Goal: Task Accomplishment & Management: Use online tool/utility

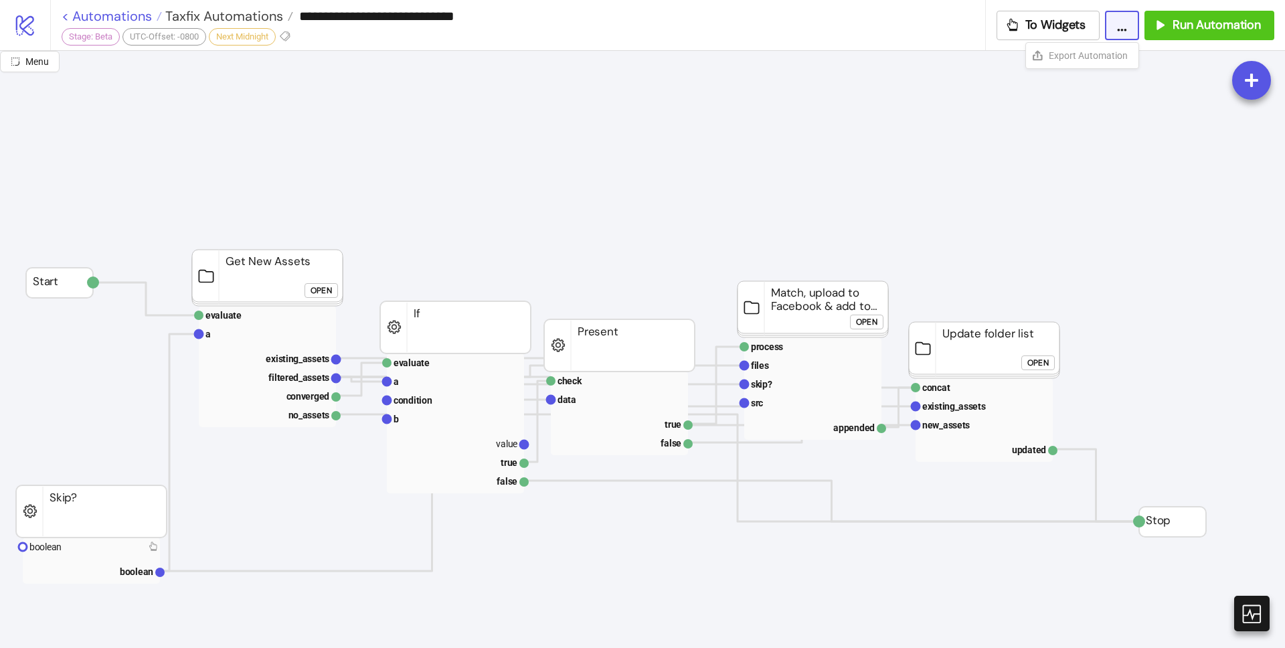
click at [68, 16] on link "< Automations" at bounding box center [112, 15] width 100 height 13
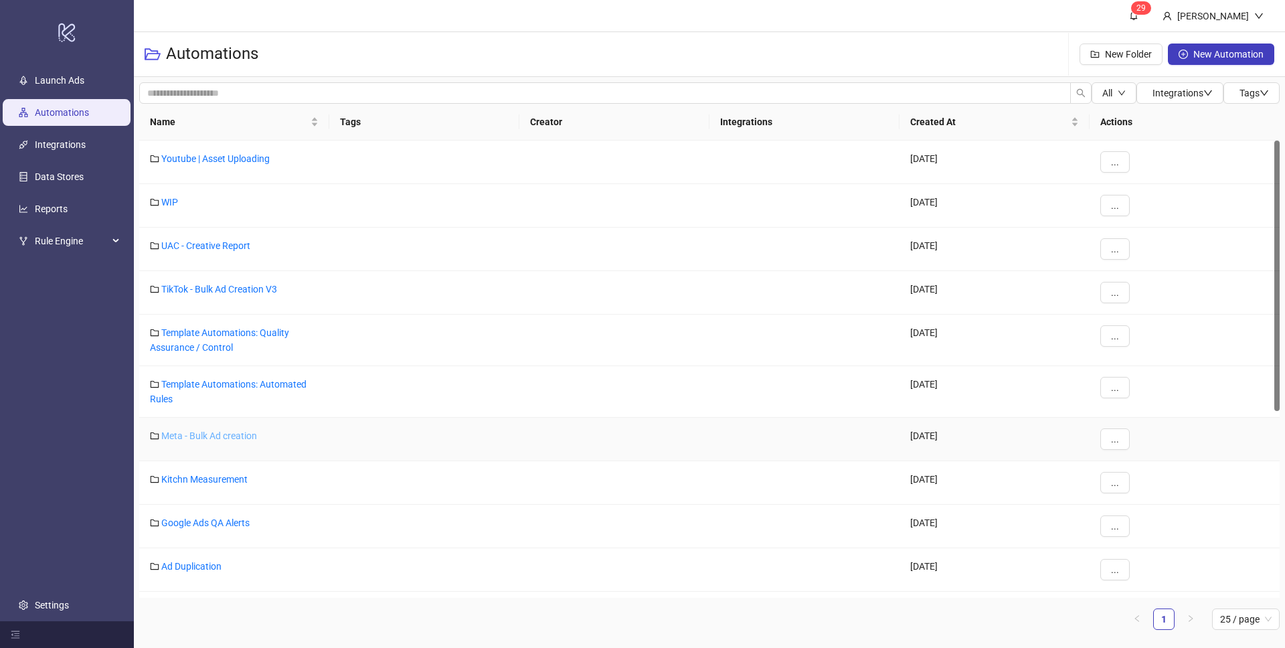
click at [248, 438] on link "Meta - Bulk Ad creation" at bounding box center [209, 435] width 96 height 11
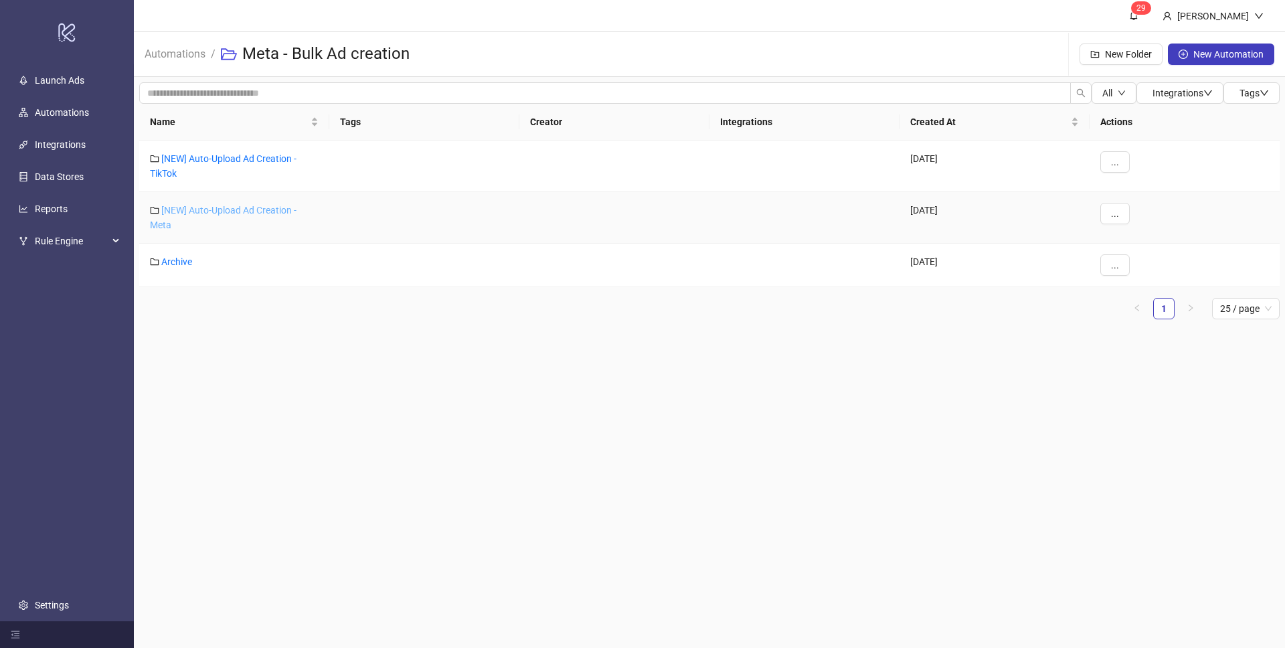
click at [202, 211] on link "[NEW] Auto-Upload Ad Creation - Meta" at bounding box center [223, 217] width 147 height 25
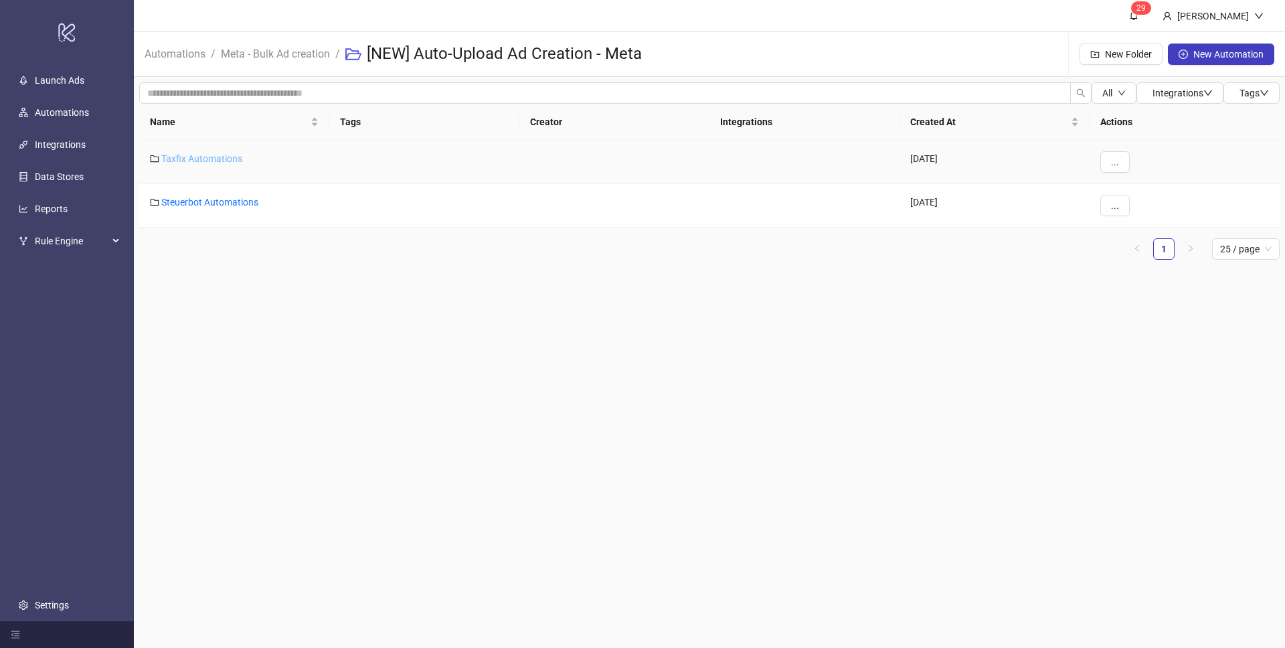
click at [218, 159] on link "Taxfix Automations" at bounding box center [201, 158] width 81 height 11
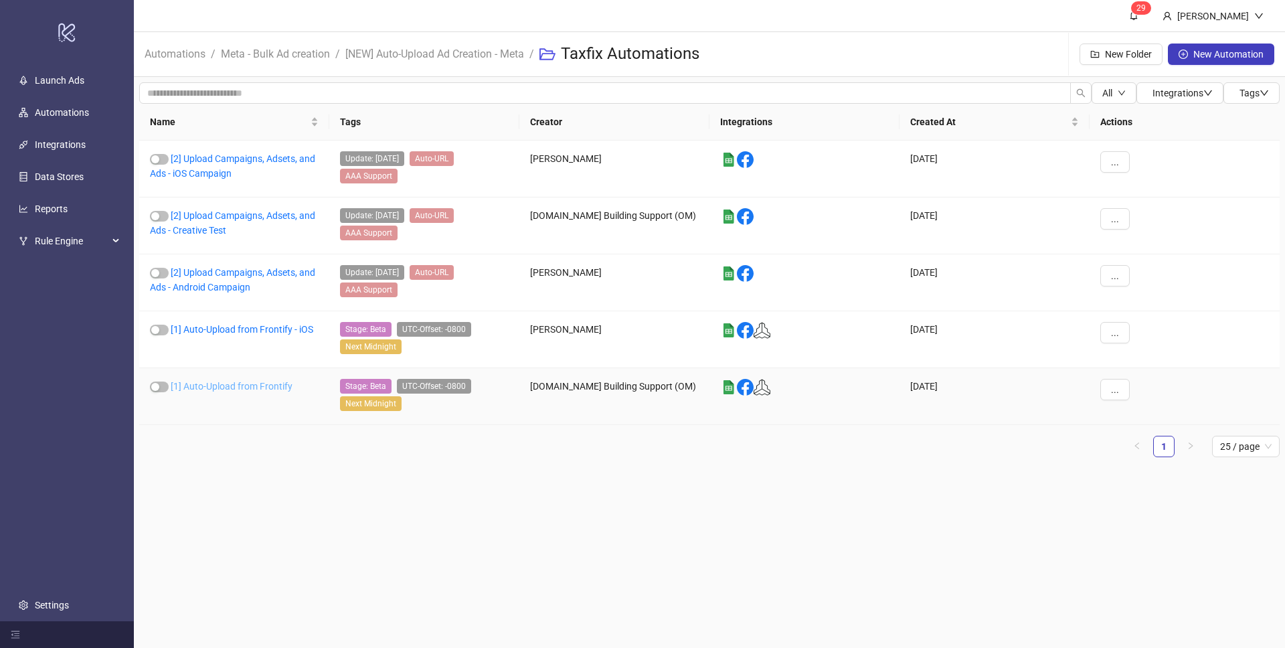
click at [258, 388] on link "[1] Auto-Upload from Frontify" at bounding box center [232, 386] width 122 height 11
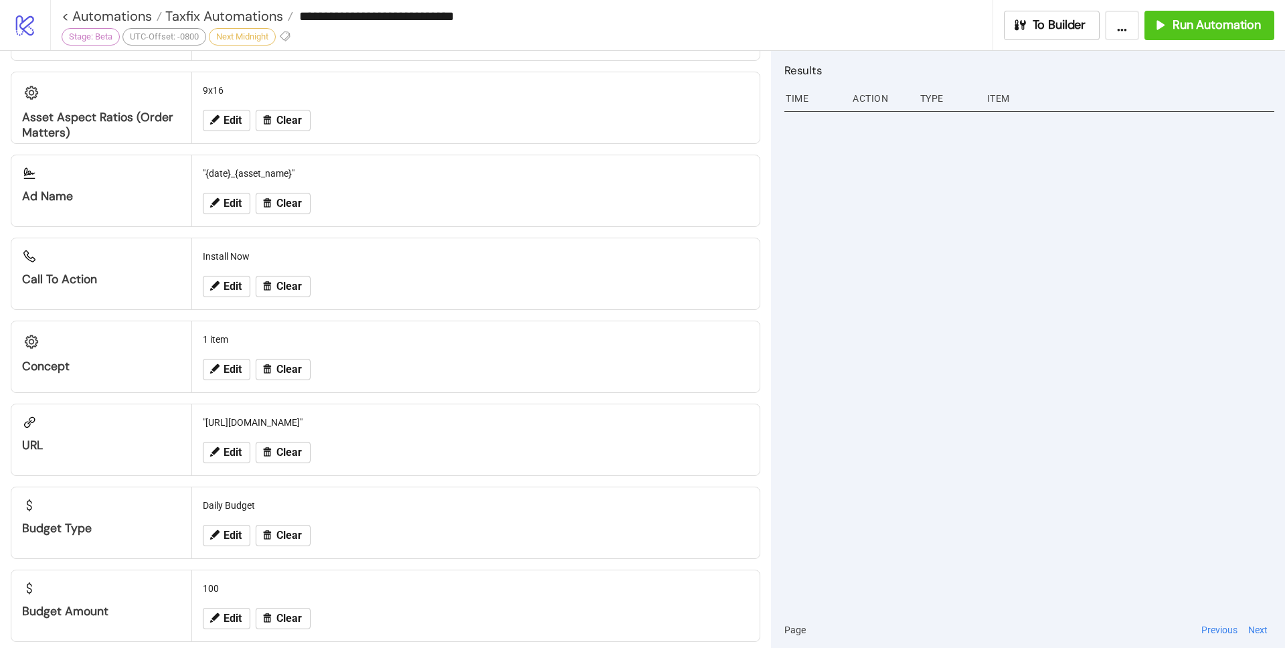
scroll to position [1264, 0]
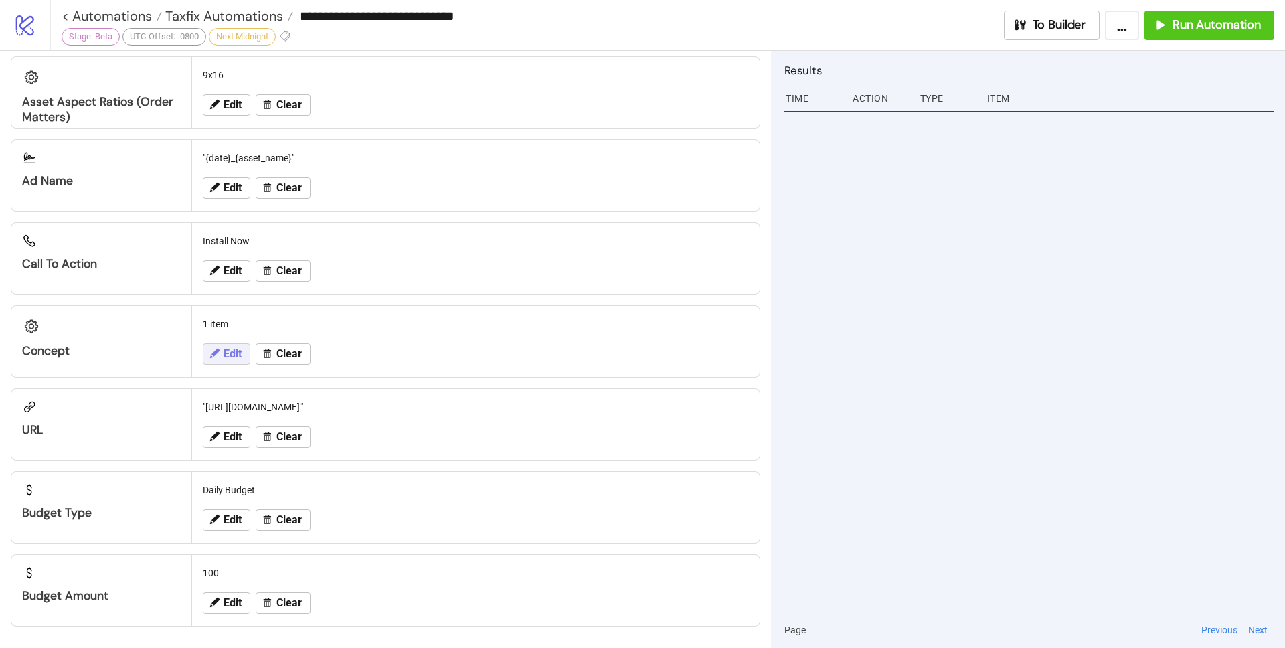
click at [221, 354] on button "Edit" at bounding box center [227, 353] width 48 height 21
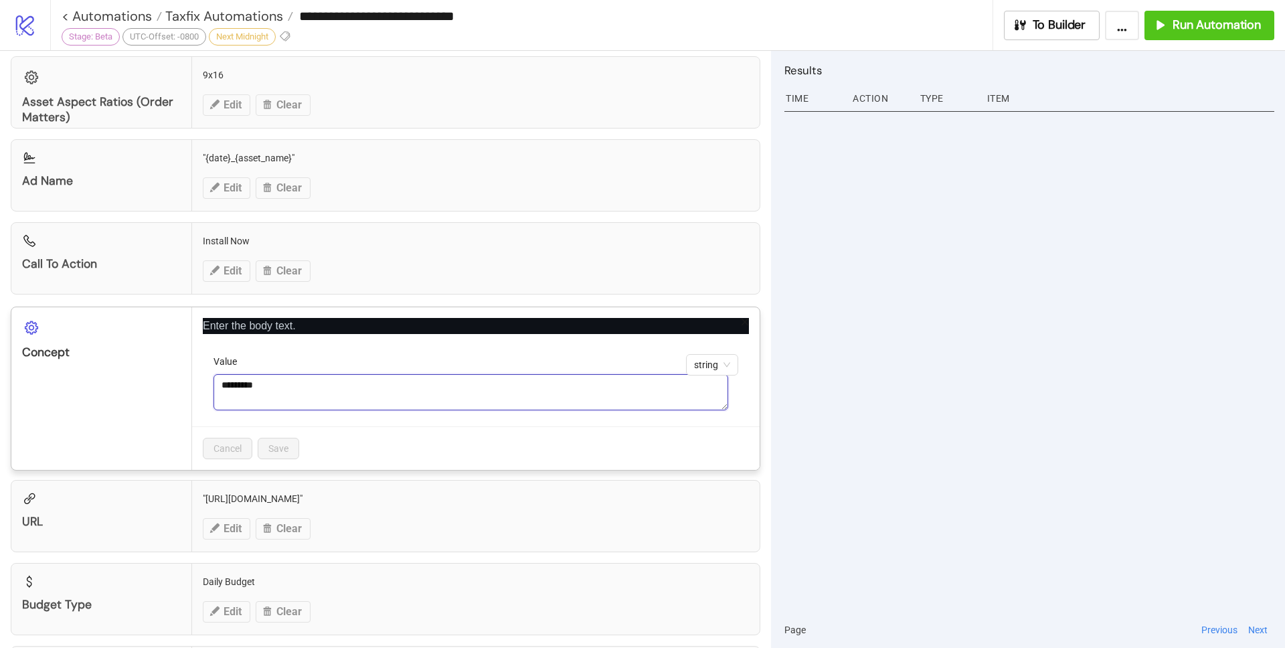
click at [339, 384] on textarea "*********" at bounding box center [470, 392] width 515 height 36
click at [322, 392] on textarea "*********" at bounding box center [470, 392] width 515 height 36
click at [303, 401] on textarea "*********" at bounding box center [470, 392] width 515 height 36
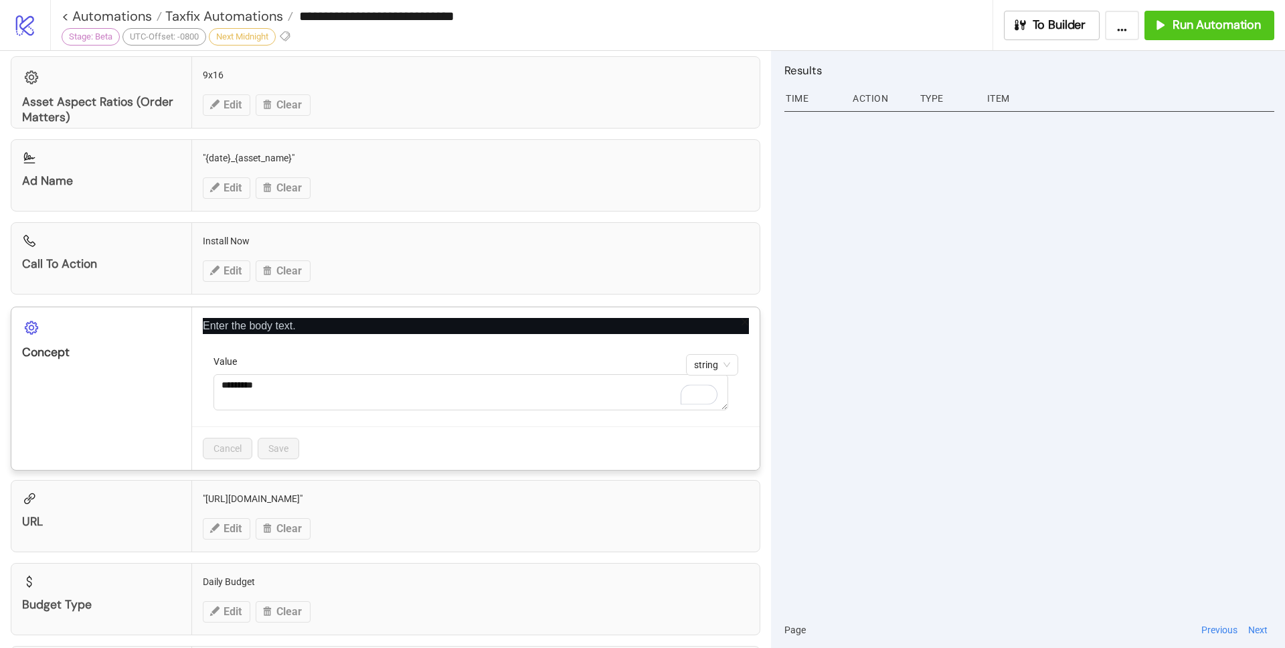
click at [740, 324] on icon "close" at bounding box center [744, 321] width 9 height 9
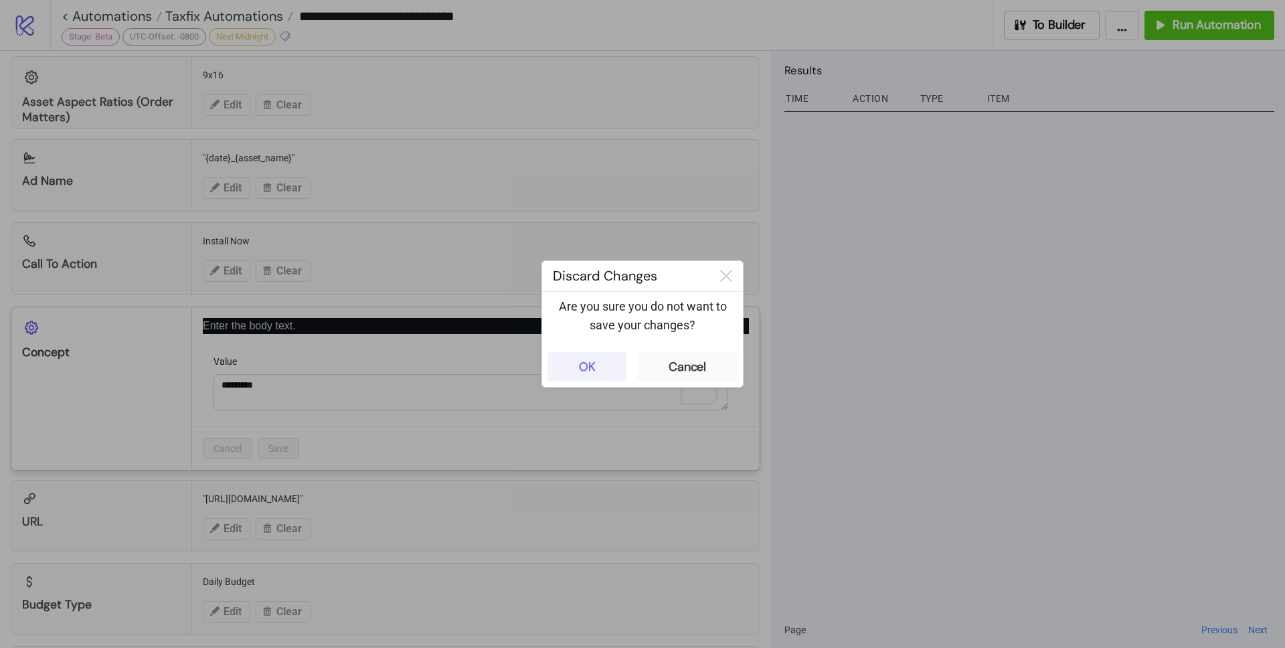
click at [605, 371] on button "OK" at bounding box center [586, 366] width 79 height 29
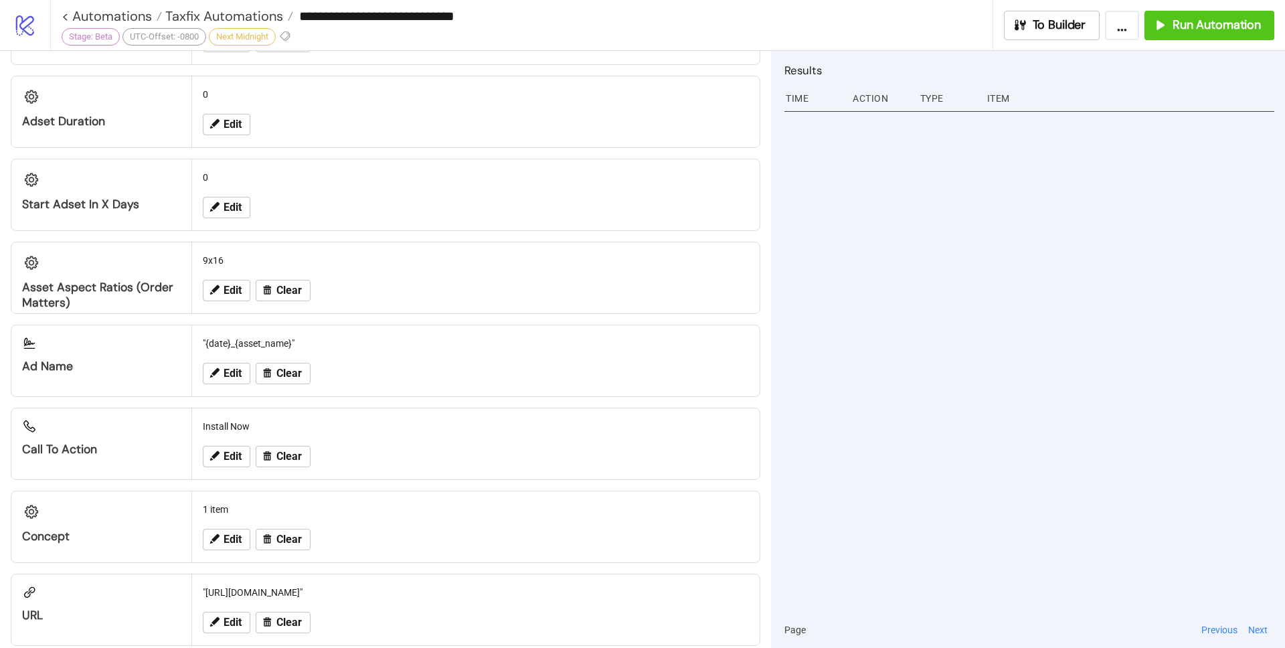
scroll to position [1057, 0]
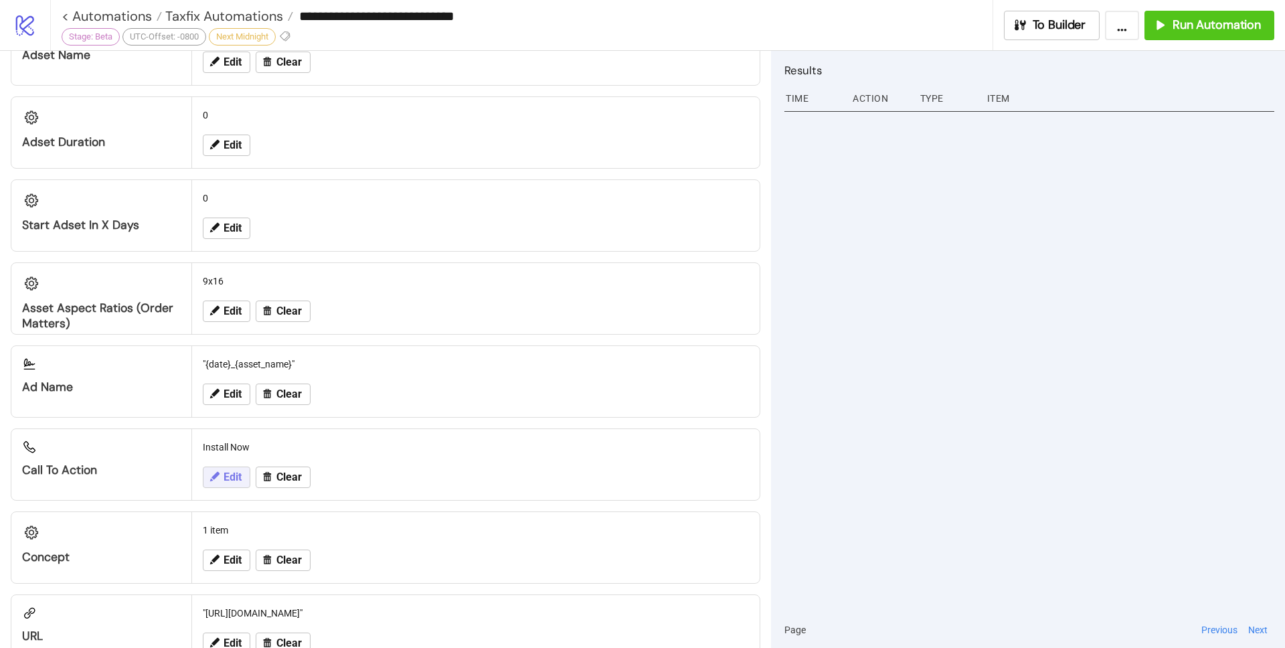
click at [238, 474] on span "Edit" at bounding box center [233, 477] width 18 height 12
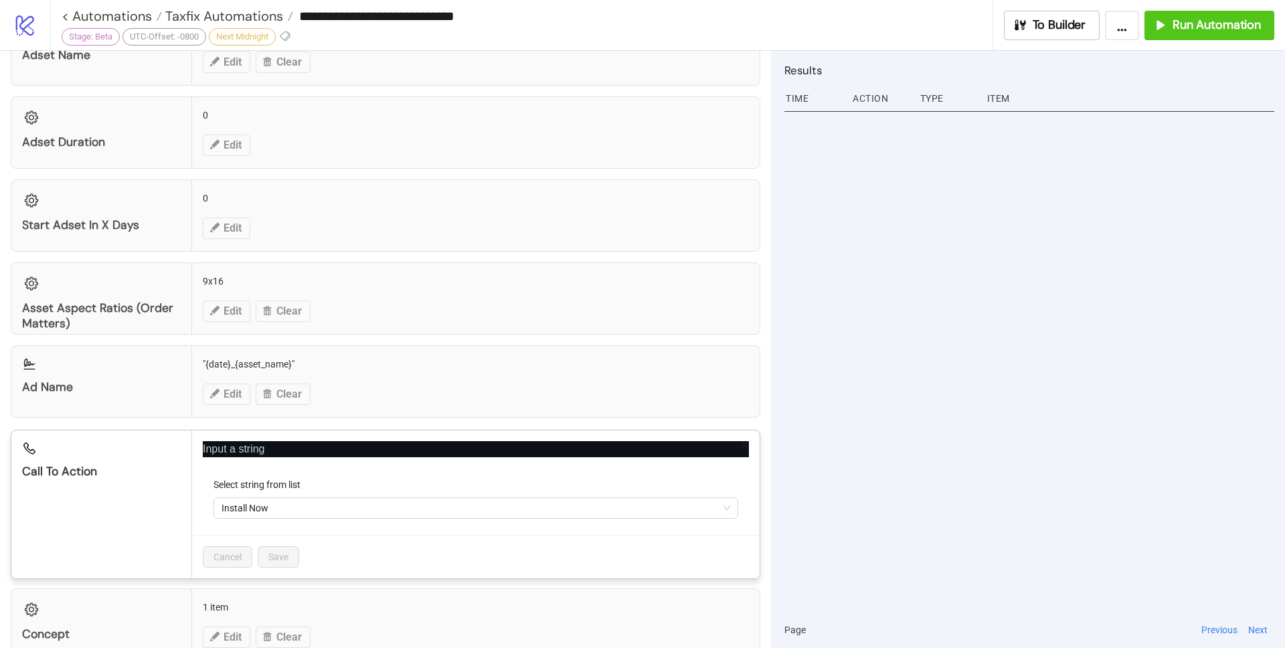
click at [742, 444] on icon "close" at bounding box center [745, 445] width 7 height 7
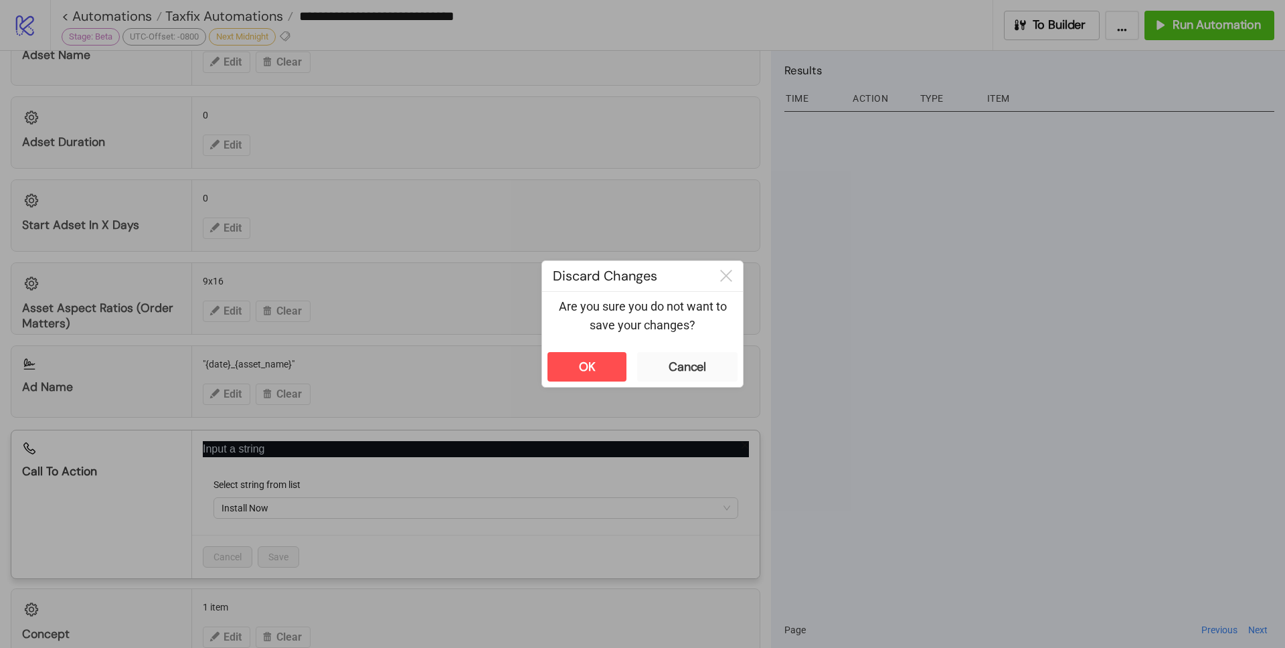
click at [731, 275] on icon at bounding box center [726, 276] width 12 height 12
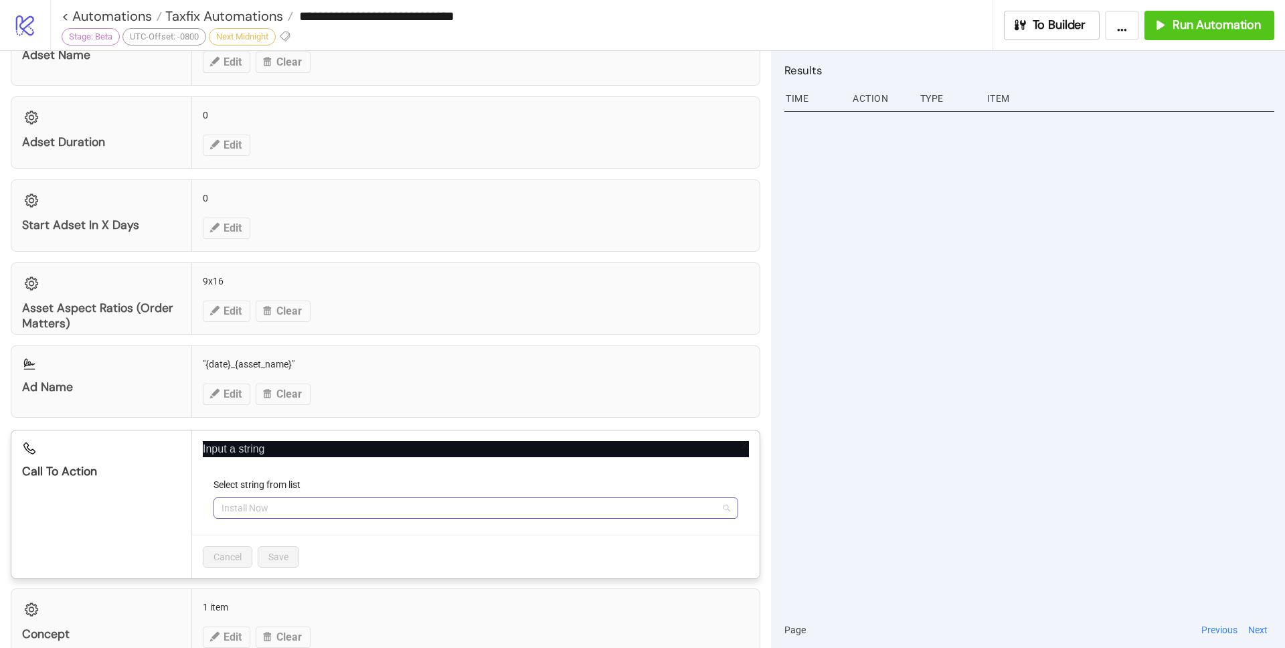
click at [712, 501] on span "Install Now" at bounding box center [476, 508] width 509 height 20
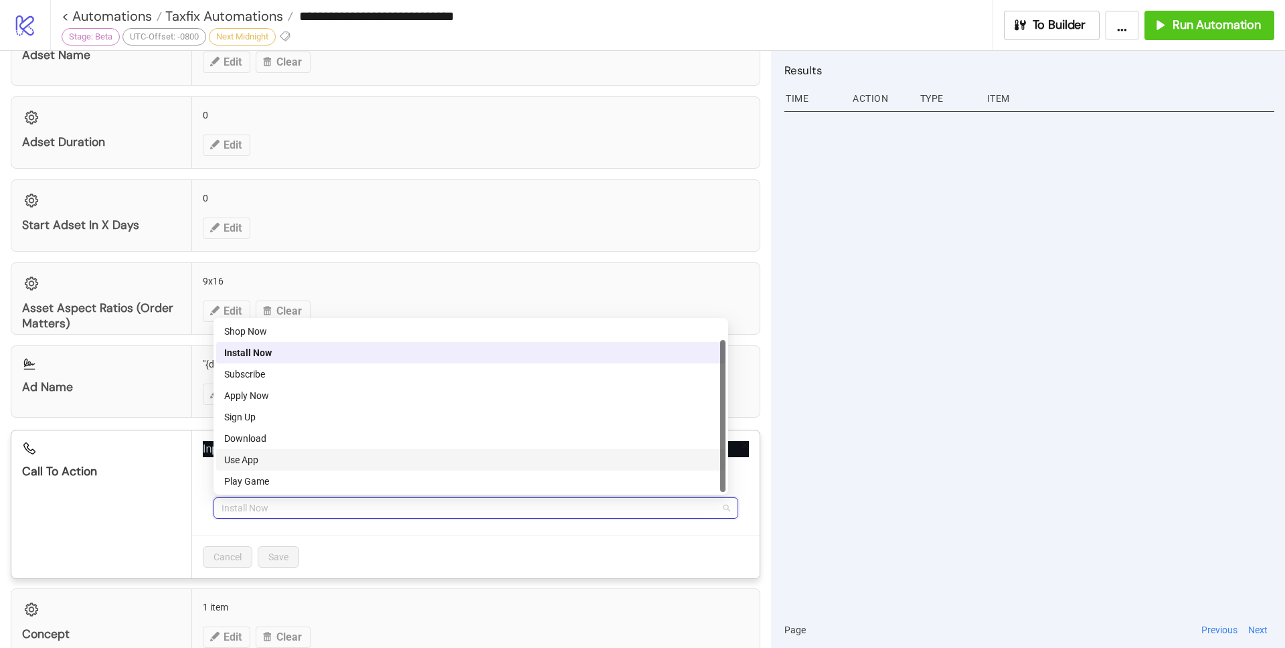
scroll to position [0, 0]
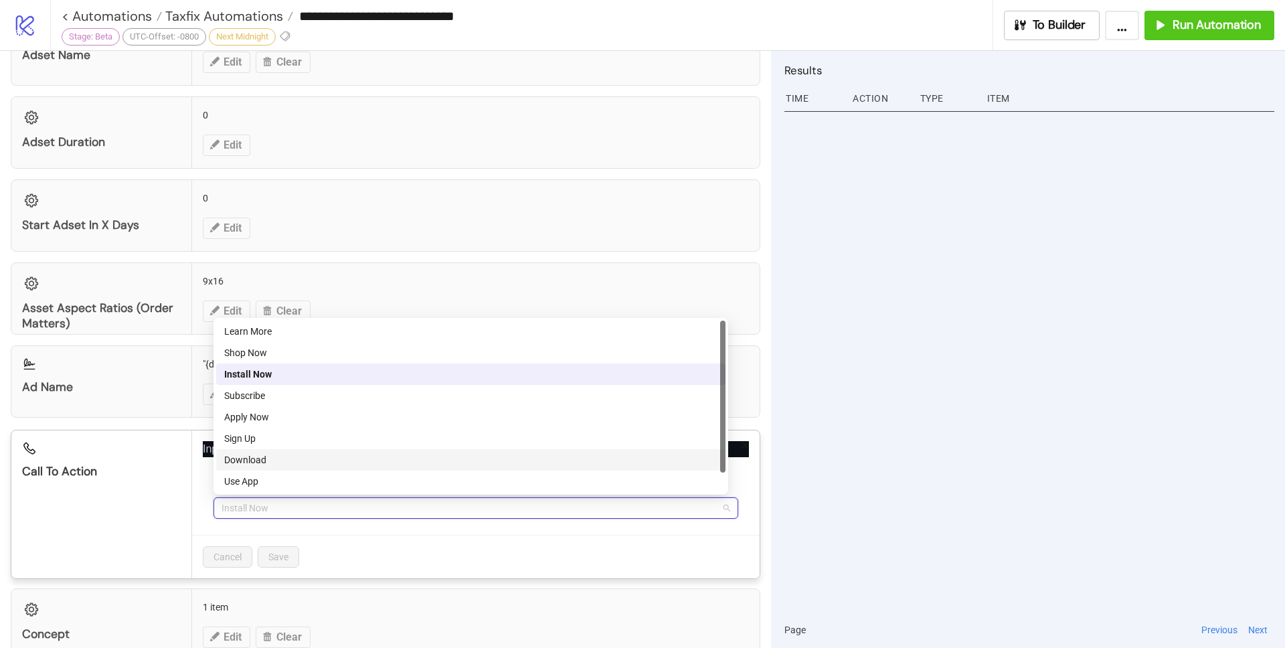
click at [935, 460] on div at bounding box center [1029, 359] width 490 height 505
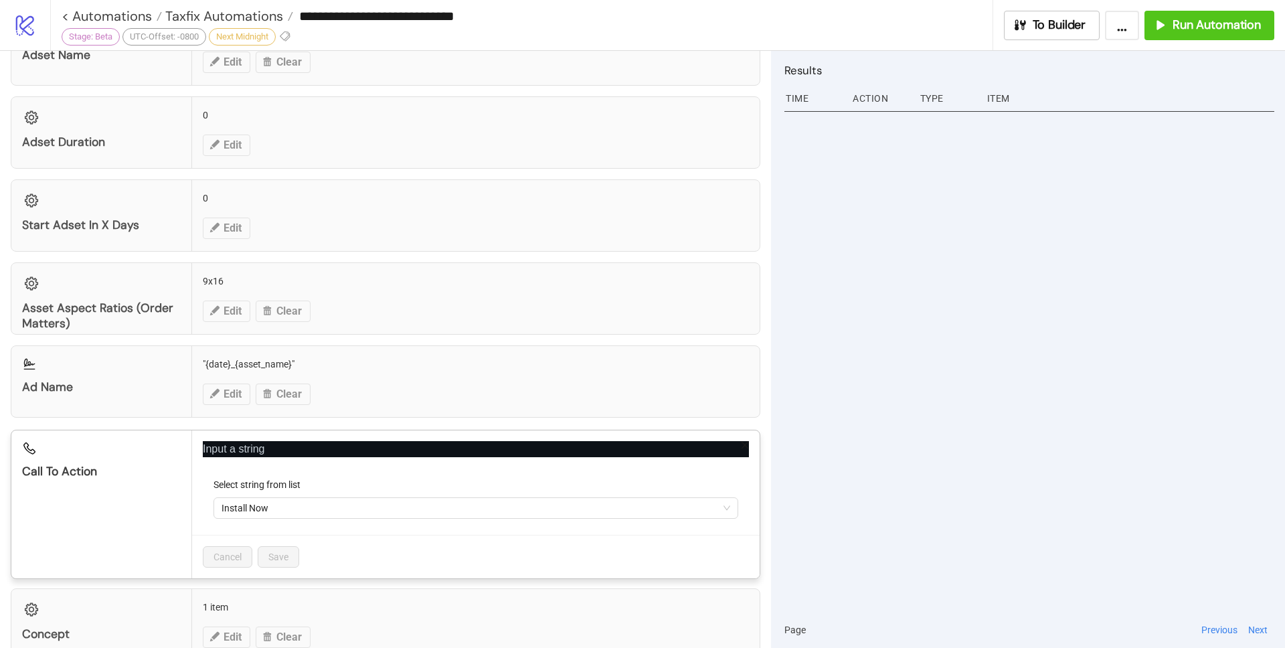
click at [740, 448] on icon "close" at bounding box center [744, 444] width 9 height 9
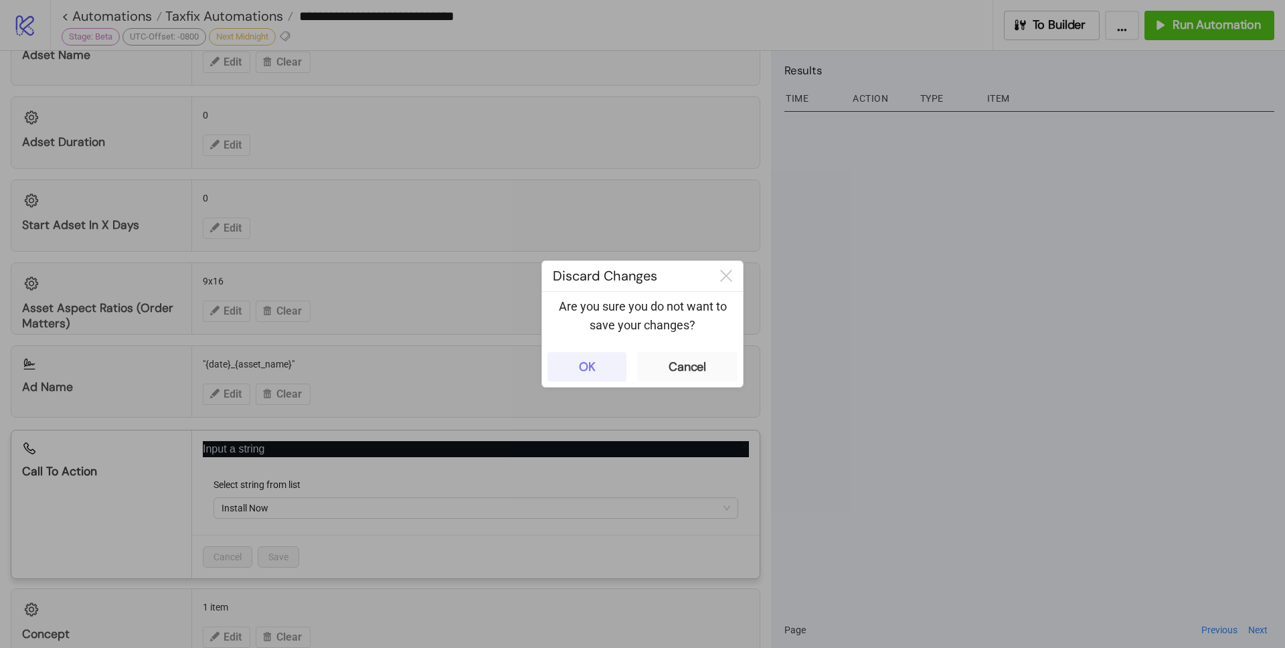
click at [605, 359] on button "OK" at bounding box center [586, 366] width 79 height 29
